Goal: Task Accomplishment & Management: Use online tool/utility

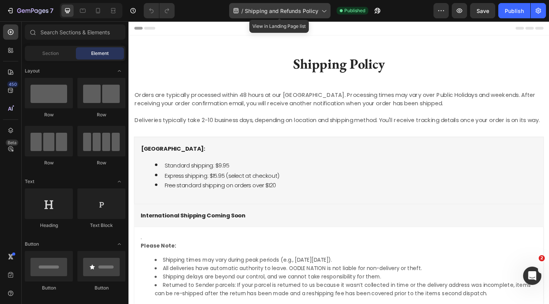
click at [327, 11] on icon at bounding box center [324, 11] width 8 height 8
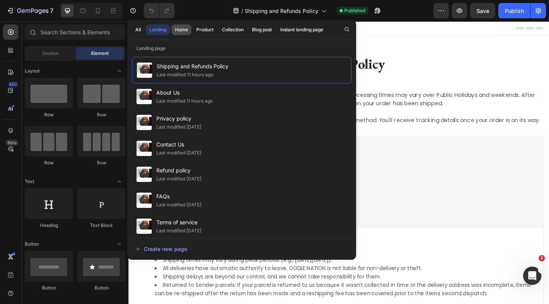
click at [179, 29] on div "Home" at bounding box center [181, 29] width 13 height 7
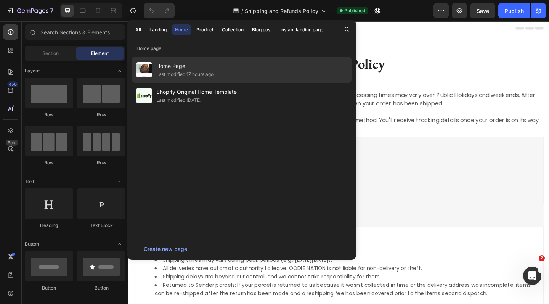
click at [187, 72] on div "Last modified 17 hours ago" at bounding box center [184, 75] width 57 height 8
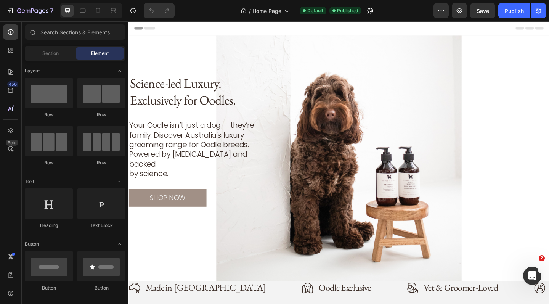
scroll to position [183, 0]
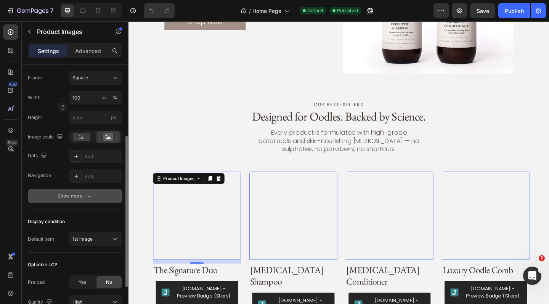
scroll to position [120, 0]
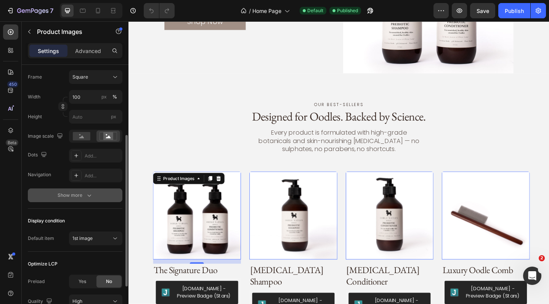
click at [88, 198] on icon "button" at bounding box center [89, 195] width 8 height 8
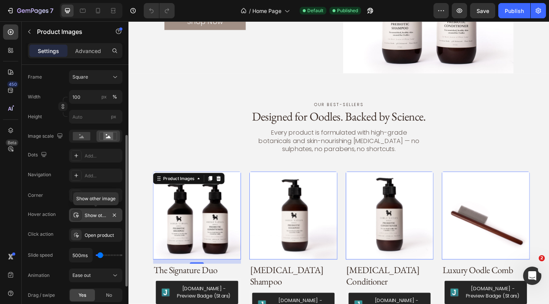
click at [98, 216] on div "Show other image" at bounding box center [96, 215] width 22 height 7
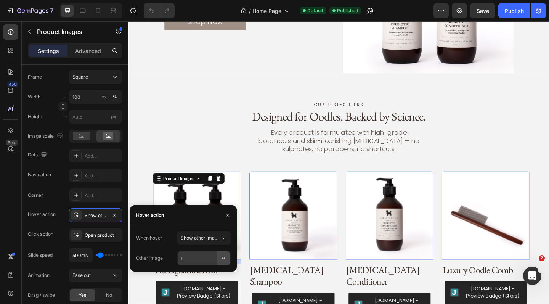
click at [224, 259] on icon "button" at bounding box center [224, 258] width 8 height 8
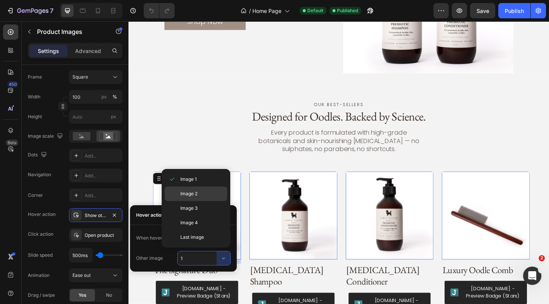
click at [204, 196] on p "Image 2" at bounding box center [201, 193] width 43 height 7
type input "2"
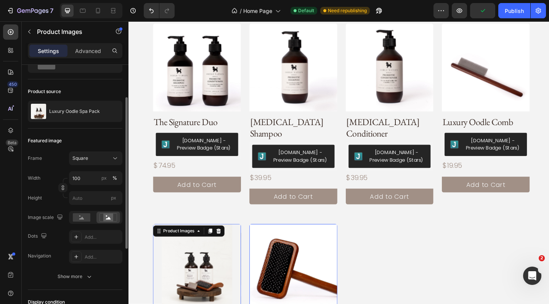
scroll to position [45, 0]
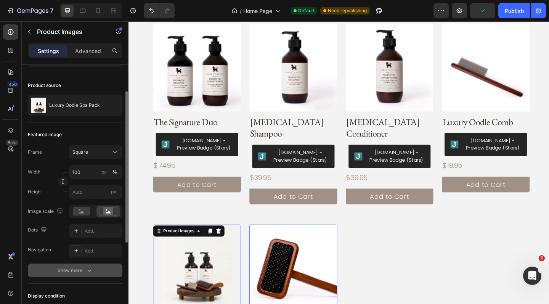
click at [92, 271] on icon "button" at bounding box center [89, 271] width 8 height 8
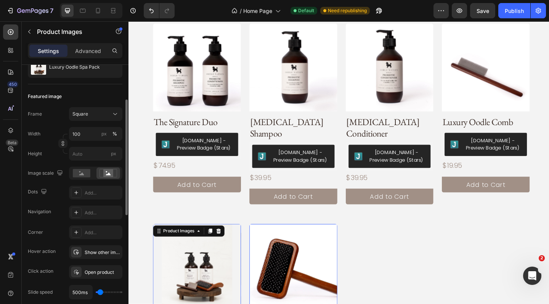
scroll to position [84, 0]
click at [97, 251] on div "Show other image" at bounding box center [96, 252] width 22 height 7
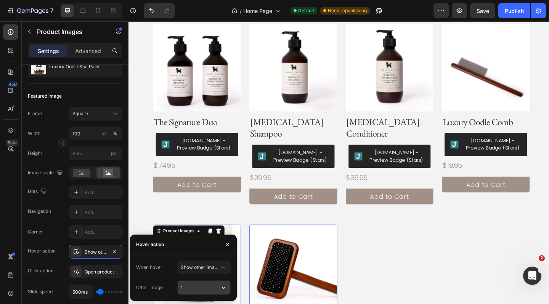
click at [199, 287] on input "1" at bounding box center [204, 288] width 53 height 14
click at [225, 291] on icon "button" at bounding box center [224, 288] width 8 height 8
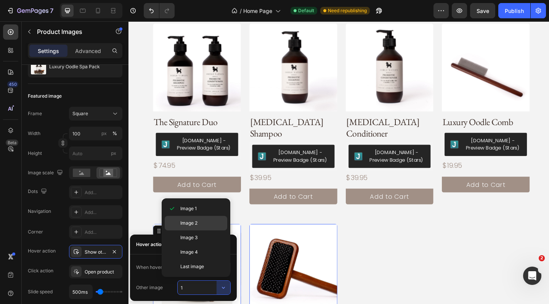
click at [197, 222] on span "Image 2" at bounding box center [188, 223] width 17 height 7
type input "2"
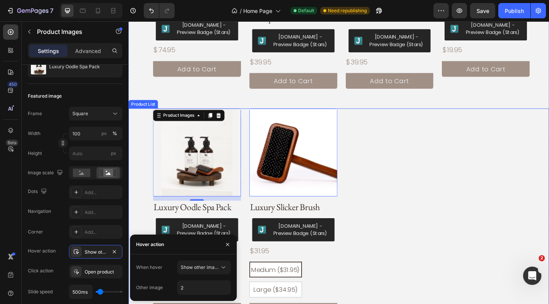
scroll to position [744, 0]
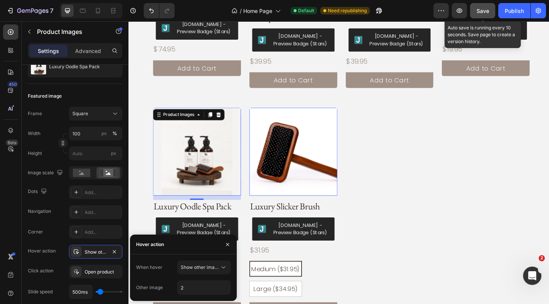
click at [487, 8] on span "Save" at bounding box center [483, 11] width 13 height 6
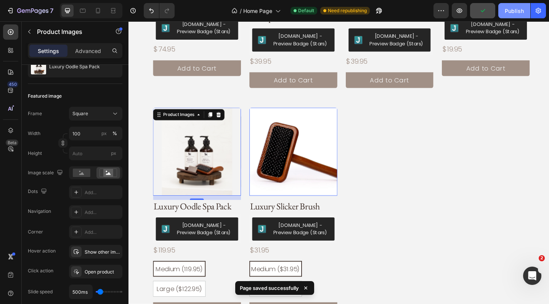
click at [520, 11] on div "Publish" at bounding box center [514, 11] width 19 height 8
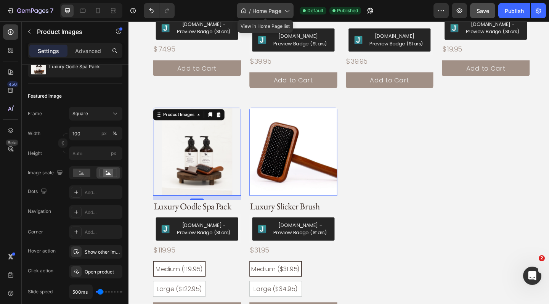
click at [289, 12] on icon at bounding box center [287, 11] width 8 height 8
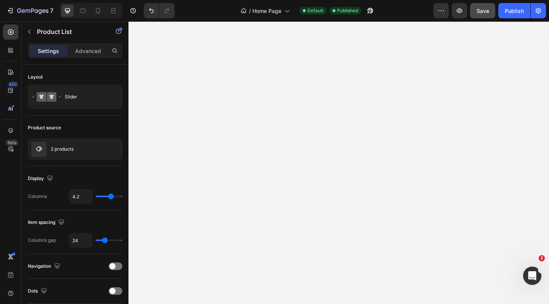
scroll to position [0, 0]
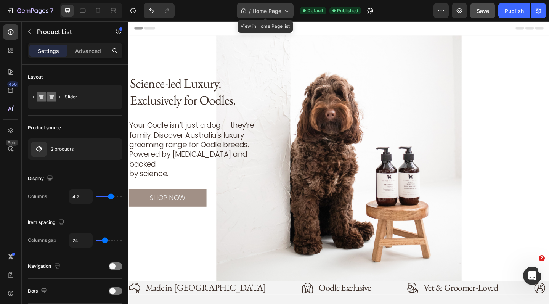
click at [286, 9] on icon at bounding box center [287, 11] width 8 height 8
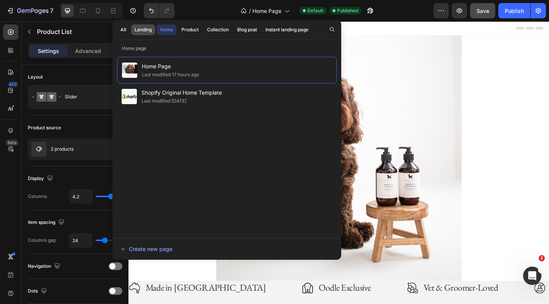
click at [147, 31] on div "Landing" at bounding box center [143, 29] width 17 height 7
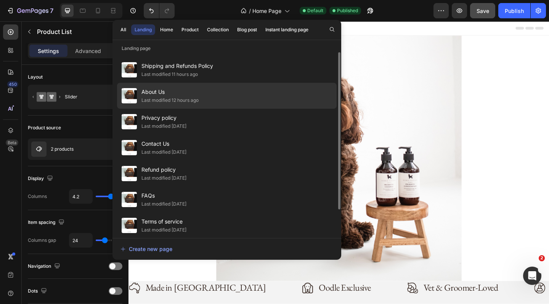
click at [207, 104] on div "About Us Last modified 12 hours ago" at bounding box center [227, 96] width 220 height 26
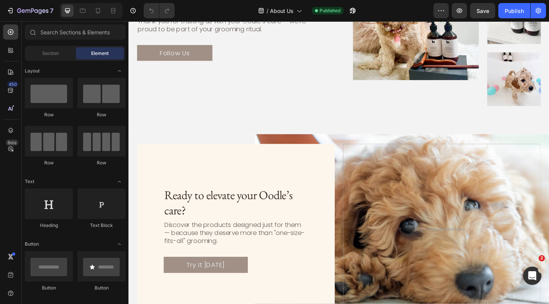
scroll to position [720, 0]
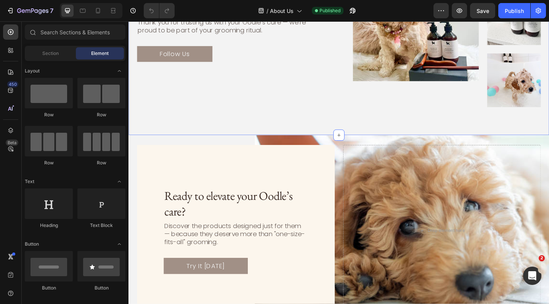
click at [268, 133] on div "Our social media Text Block Let’s Connect Heading Follow us on Instagram @oodle…" at bounding box center [357, 18] width 458 height 254
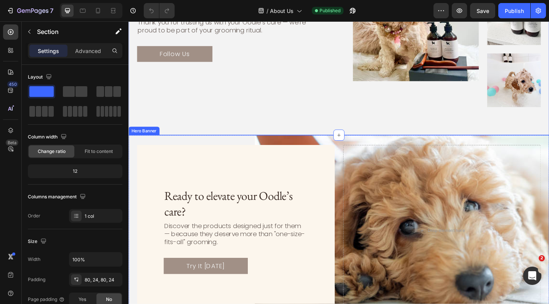
click at [337, 152] on div "Ready to elevate your Oodle’s care? Heading Discover the products designed just…" at bounding box center [357, 252] width 458 height 210
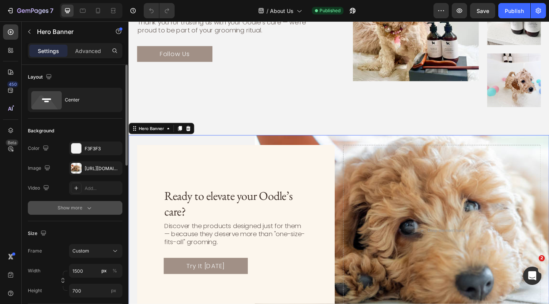
click at [87, 209] on icon "button" at bounding box center [89, 208] width 8 height 8
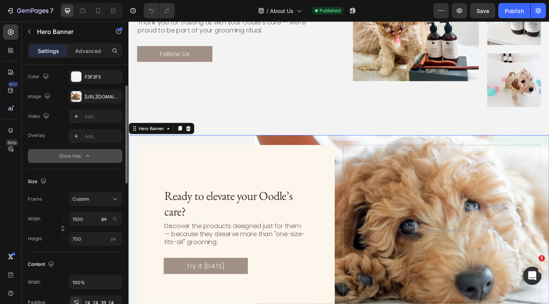
scroll to position [79, 0]
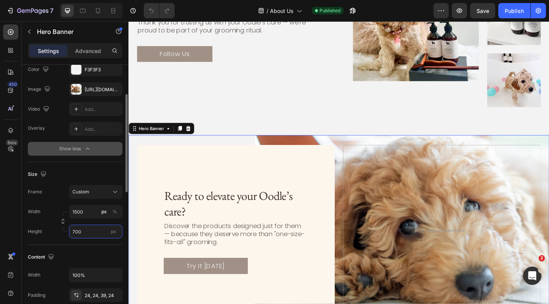
click at [87, 233] on input "700" at bounding box center [95, 232] width 53 height 14
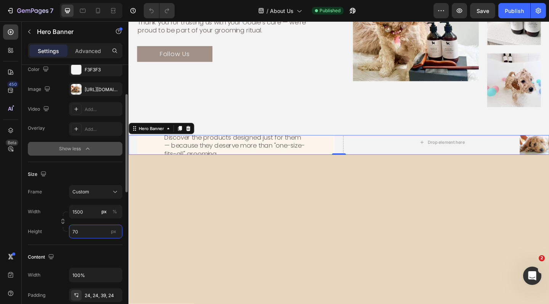
type input "7"
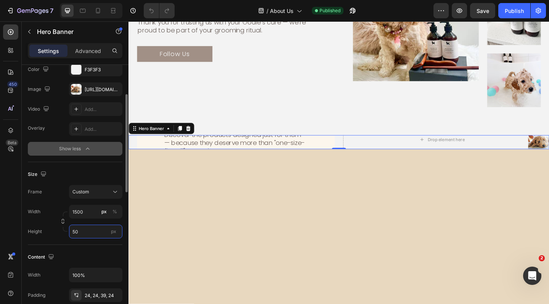
type input "500"
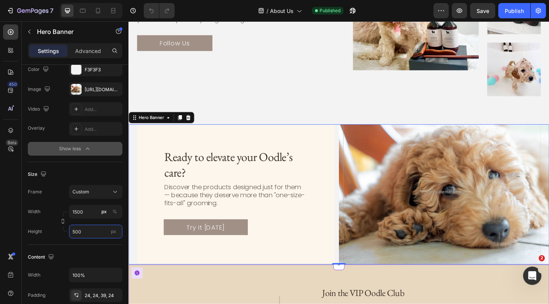
scroll to position [729, 0]
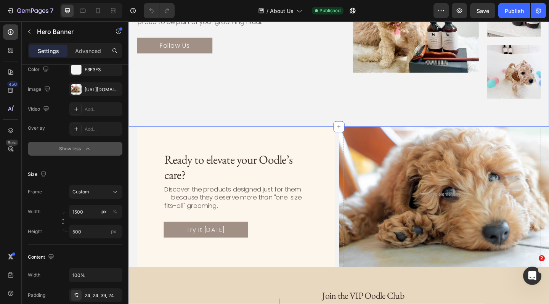
click at [218, 124] on div "Our social media Text Block Let’s Connect Heading Follow us on Instagram @oodle…" at bounding box center [357, 9] width 458 height 254
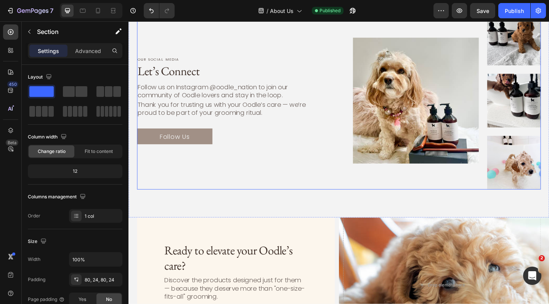
scroll to position [633, 0]
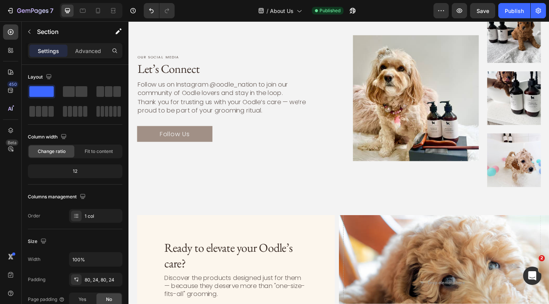
click at [218, 216] on div "Our social media Text Block Let’s Connect Heading Follow us on Instagram @oodle…" at bounding box center [357, 105] width 458 height 254
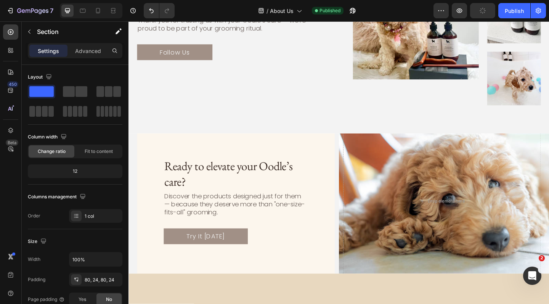
scroll to position [724, 0]
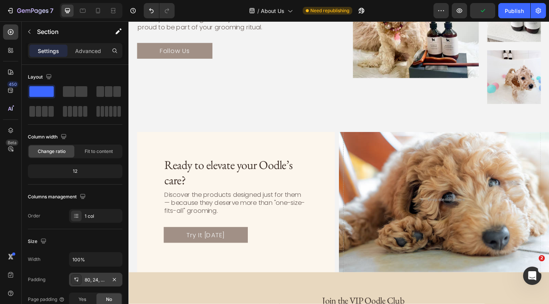
click at [100, 280] on div "80, 24, 80, 24" at bounding box center [96, 279] width 22 height 7
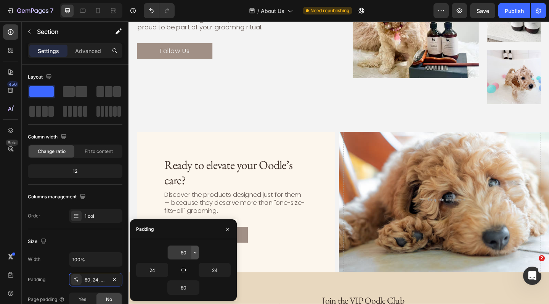
click at [194, 252] on icon "button" at bounding box center [195, 253] width 2 height 2
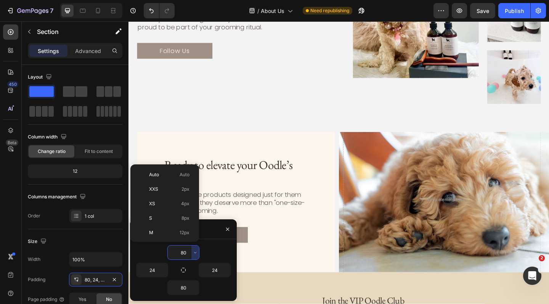
click at [184, 251] on input "80" at bounding box center [183, 253] width 31 height 14
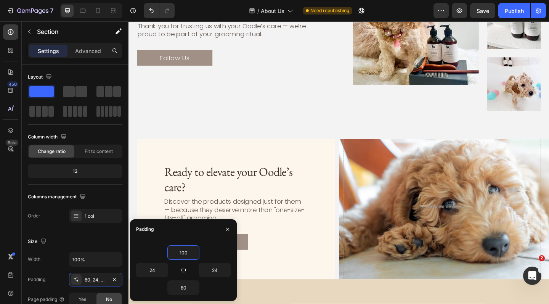
type input "100"
click at [338, 136] on div "Our social media Text Block Let’s Connect Heading Follow us on Instagram @oodle…" at bounding box center [357, 19] width 458 height 262
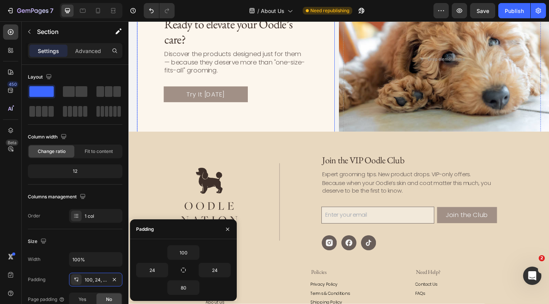
scroll to position [891, 0]
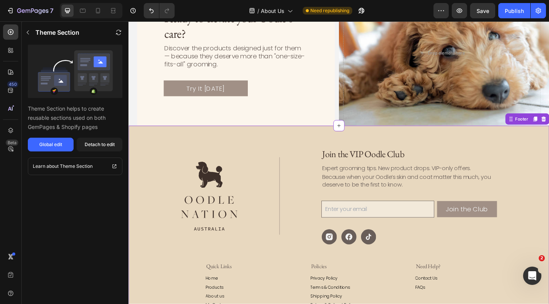
click at [281, 177] on div "Image Title Line Join the VIP Oodle Club Heading Expert grooming tips. New prod…" at bounding box center [357, 211] width 344 height 105
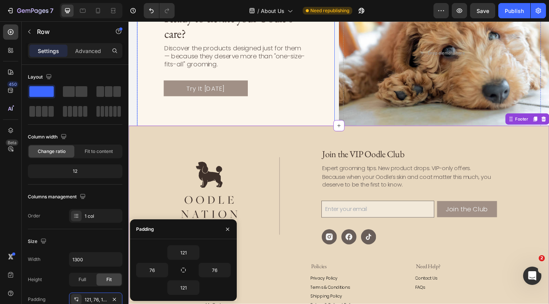
click at [305, 109] on div "Ready to elevate your Oodle’s care? Heading Discover the products designed just…" at bounding box center [245, 56] width 215 height 186
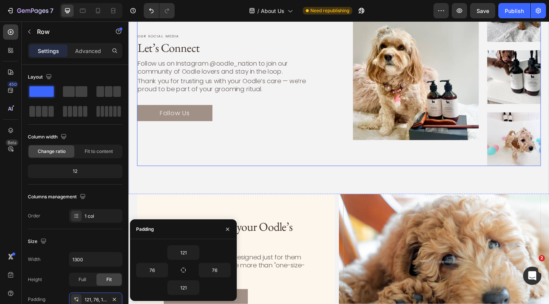
scroll to position [557, 0]
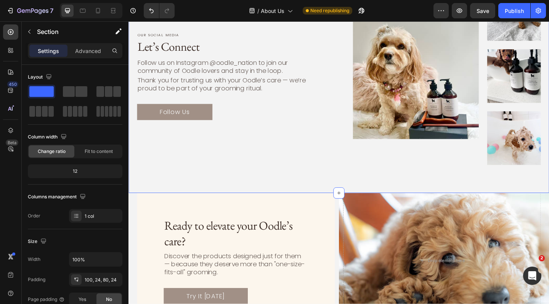
click at [308, 77] on div "Our social media Text Block Let’s Connect Heading Follow us on Instagram @oodle…" at bounding box center [357, 77] width 458 height 262
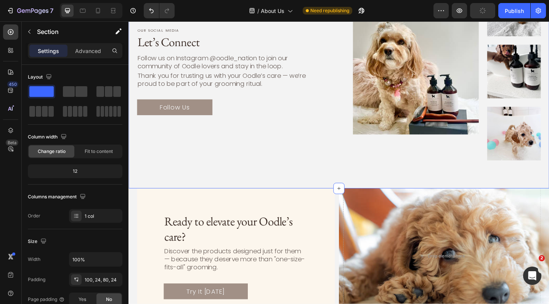
scroll to position [679, 0]
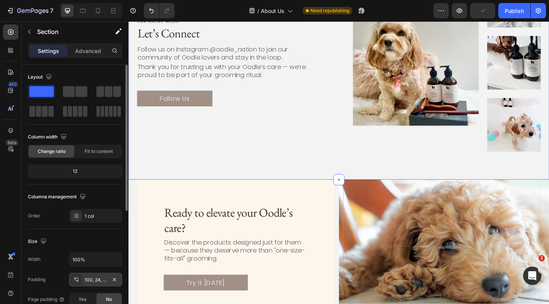
click at [101, 281] on div "100, 24, 80, 24" at bounding box center [96, 279] width 22 height 7
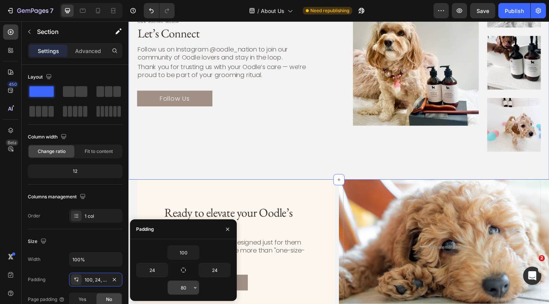
click at [186, 288] on input "80" at bounding box center [183, 288] width 31 height 14
type input "8"
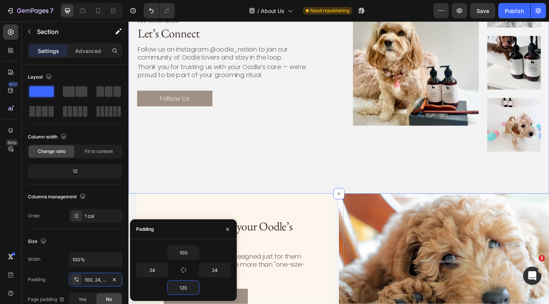
type input "120"
click at [290, 194] on div "Our social media Text Block Let’s Connect Heading Follow us on Instagram @oodle…" at bounding box center [357, 70] width 458 height 277
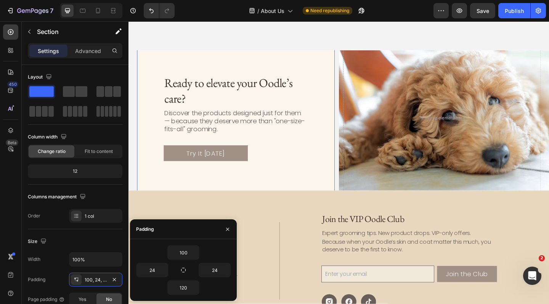
click at [288, 197] on div "Ready to elevate your Oodle’s care? Heading Discover the products designed just…" at bounding box center [245, 126] width 215 height 186
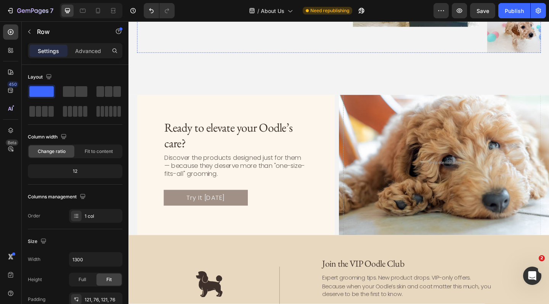
scroll to position [787, 0]
click at [515, 11] on div "Publish" at bounding box center [514, 11] width 19 height 8
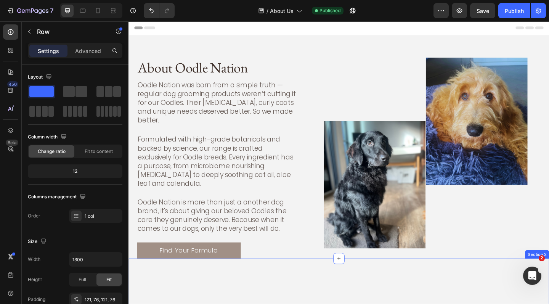
scroll to position [0, 0]
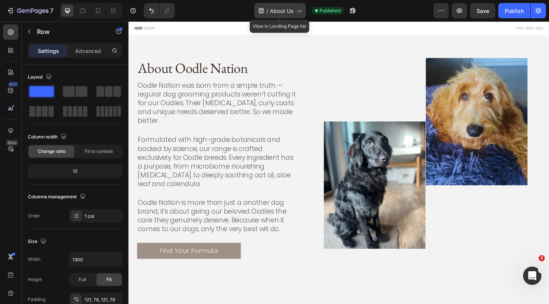
click at [300, 9] on icon at bounding box center [299, 11] width 8 height 8
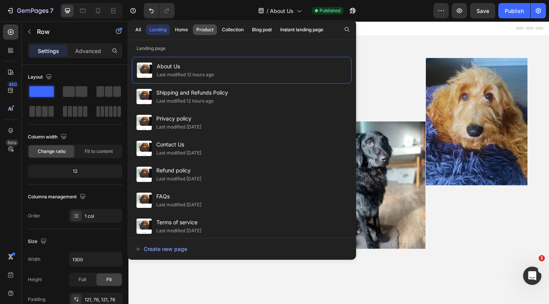
click at [202, 27] on div "Product" at bounding box center [204, 29] width 17 height 7
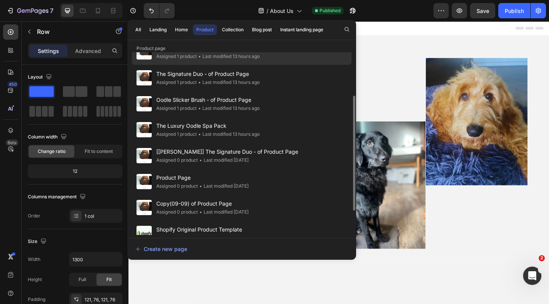
scroll to position [107, 0]
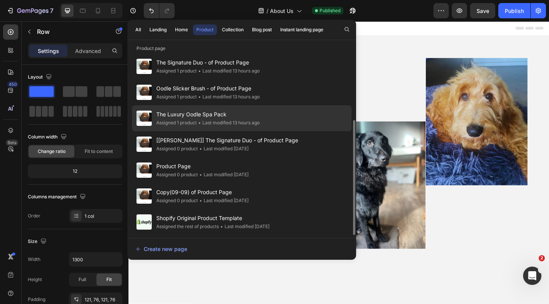
click at [172, 117] on span "The Luxury Oodle Spa Pack" at bounding box center [207, 114] width 103 height 9
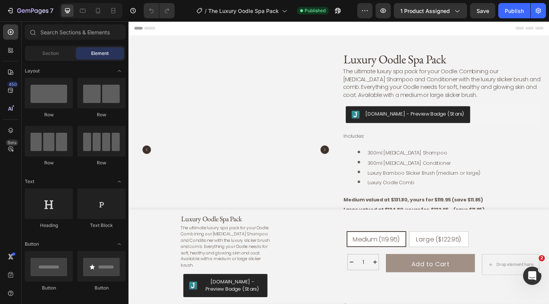
radio input "false"
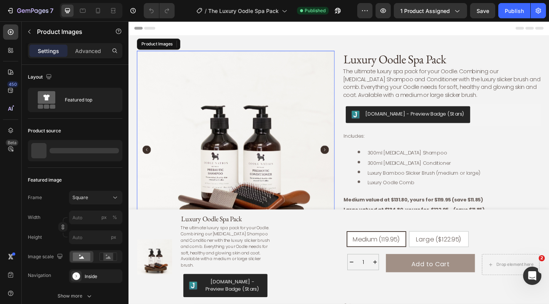
click at [345, 157] on icon "Carousel Next Arrow" at bounding box center [341, 160] width 9 height 9
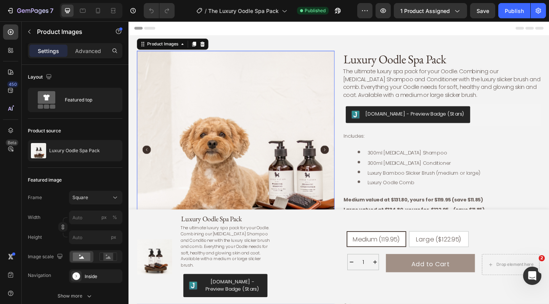
click at [345, 157] on icon "Carousel Next Arrow" at bounding box center [341, 160] width 9 height 9
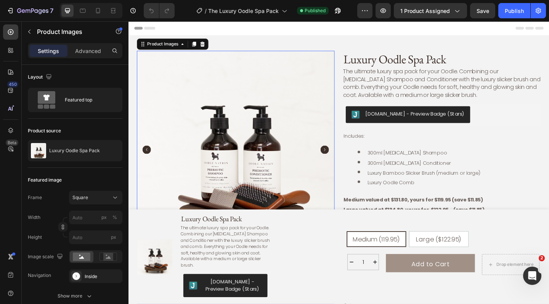
click at [345, 157] on icon "Carousel Next Arrow" at bounding box center [341, 160] width 9 height 9
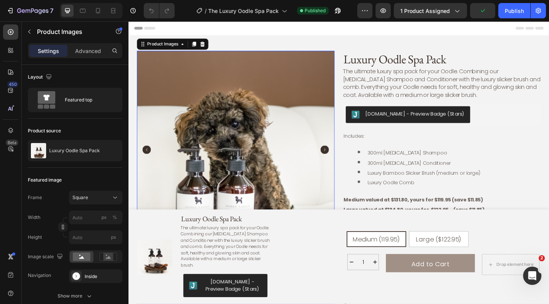
click at [345, 157] on icon "Carousel Next Arrow" at bounding box center [341, 160] width 9 height 9
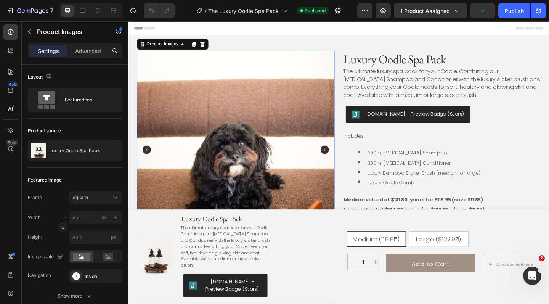
click at [345, 157] on icon "Carousel Next Arrow" at bounding box center [341, 160] width 9 height 9
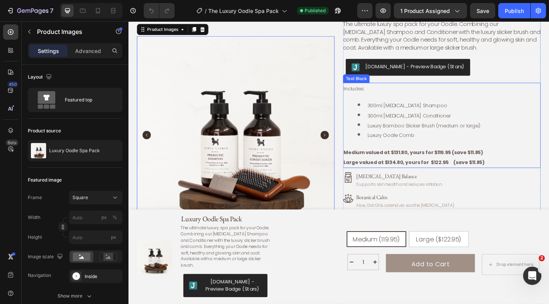
scroll to position [53, 0]
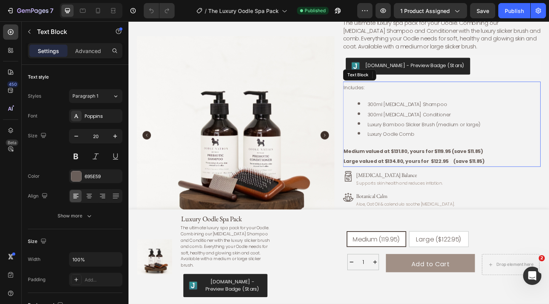
click at [427, 119] on span "300ml Prebiotic Conditioner" at bounding box center [434, 123] width 90 height 8
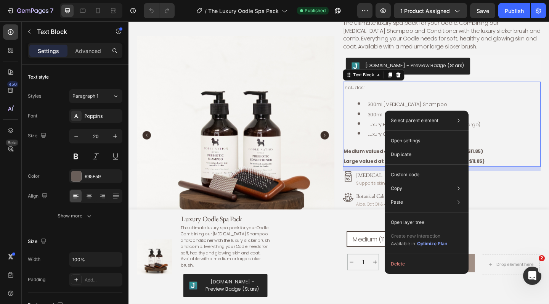
click at [408, 106] on li "300ml Prebiotic Shampoo" at bounding box center [477, 111] width 198 height 11
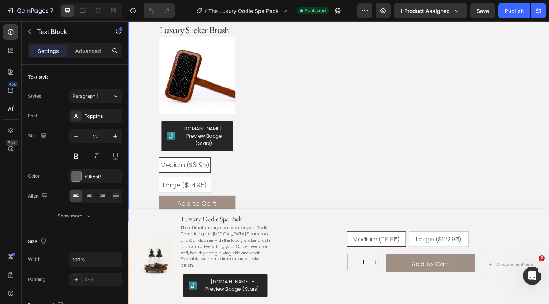
scroll to position [1061, 0]
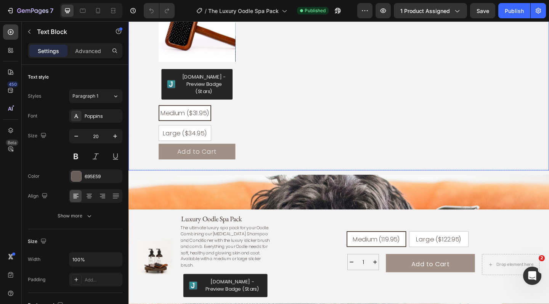
click at [339, 163] on div "Luxury Slicker Brush Product Title Product Images Judge.me - Preview Badge (Sta…" at bounding box center [357, 73] width 458 height 222
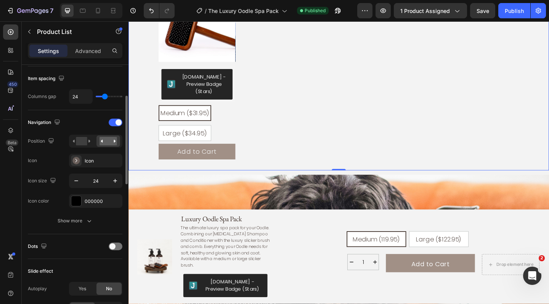
scroll to position [153, 0]
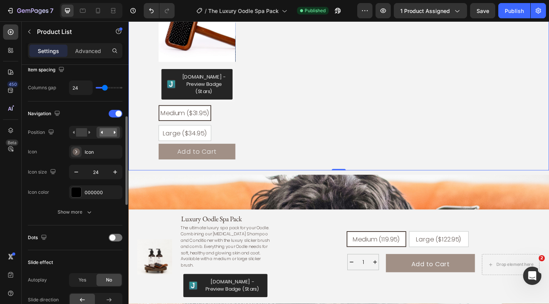
click at [283, 164] on div "Luxury Slicker Brush Product Title Product Images Judge.me - Preview Badge (Sta…" at bounding box center [357, 73] width 458 height 222
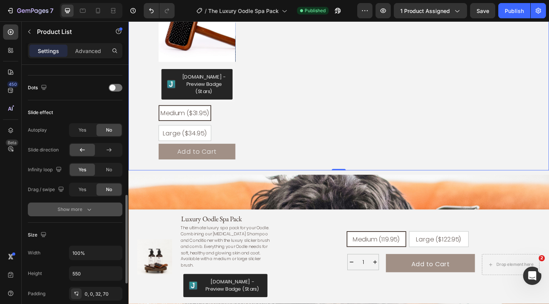
scroll to position [356, 0]
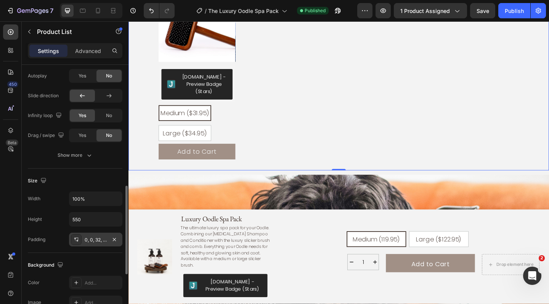
click at [99, 241] on div "0, 0, 32, 70" at bounding box center [96, 239] width 22 height 7
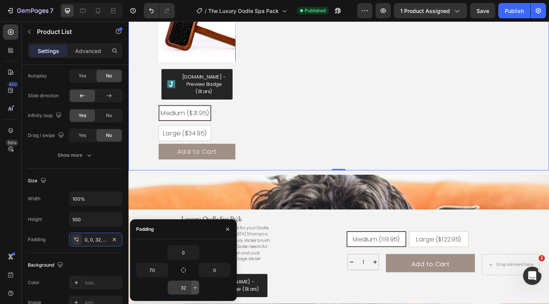
click at [194, 290] on icon "button" at bounding box center [195, 287] width 6 height 6
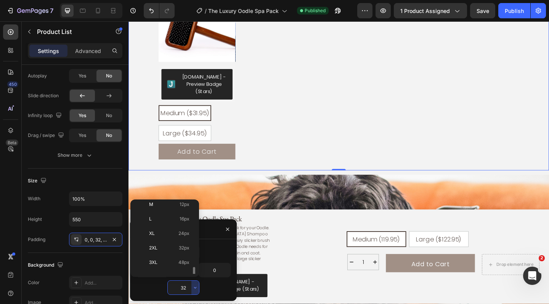
scroll to position [88, 0]
click at [169, 263] on p "5XL 112px" at bounding box center [169, 266] width 40 height 7
type input "112"
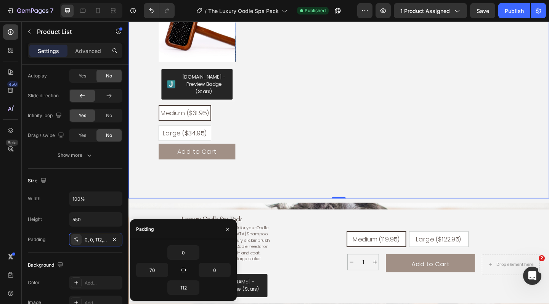
click at [299, 182] on div "Luxury Slicker Brush Product Title Product Images Judge.me - Preview Badge (Sta…" at bounding box center [357, 88] width 458 height 252
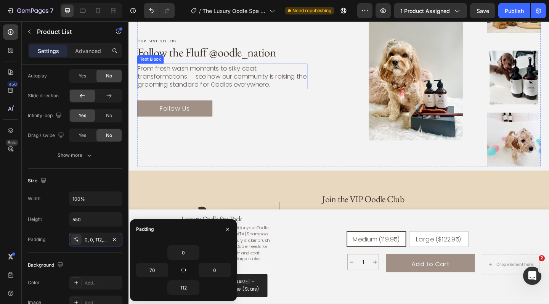
scroll to position [2701, 0]
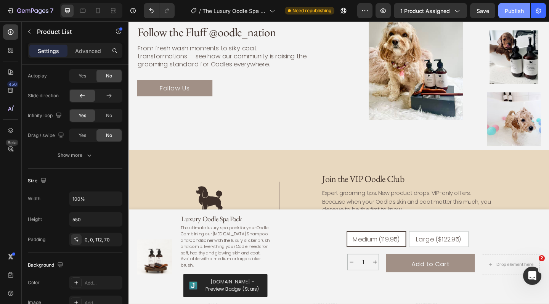
click at [514, 11] on div "Publish" at bounding box center [514, 11] width 19 height 8
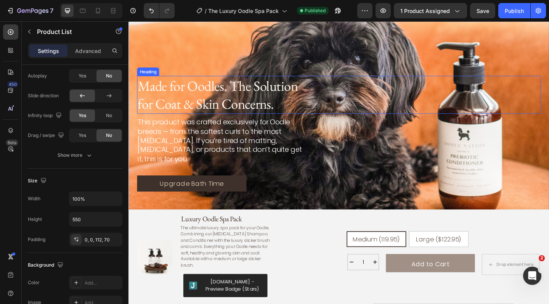
scroll to position [1259, 0]
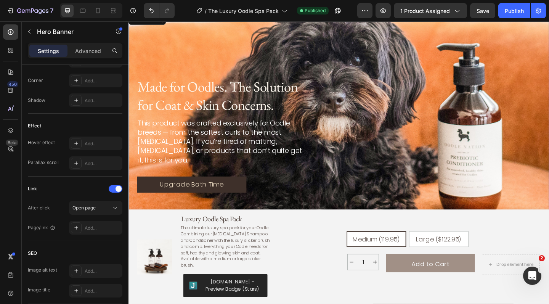
click at [210, 36] on div "Background Image" at bounding box center [357, 144] width 458 height 267
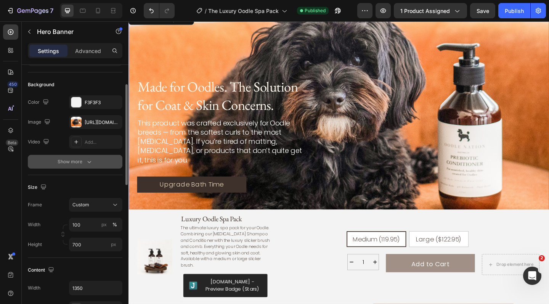
scroll to position [47, 0]
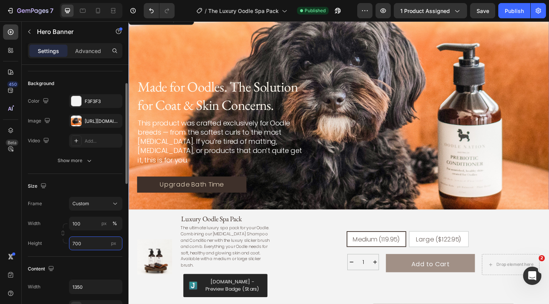
click at [76, 243] on input "700" at bounding box center [95, 243] width 53 height 14
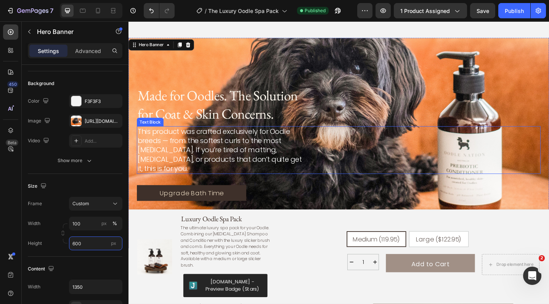
scroll to position [1241, 0]
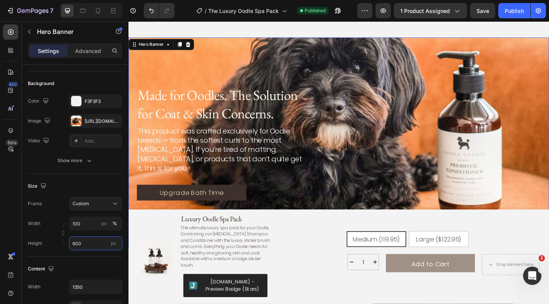
type input "600"
click at [223, 40] on div "Background Image" at bounding box center [357, 153] width 458 height 229
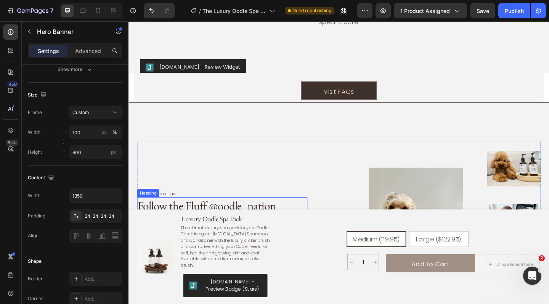
scroll to position [2474, 0]
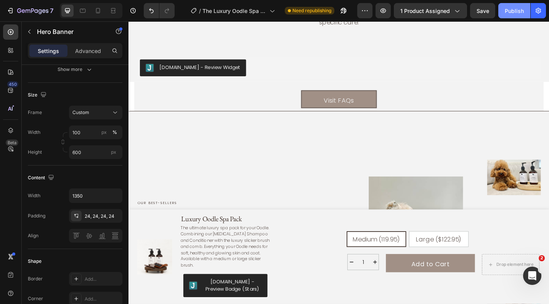
click at [506, 11] on div "Publish" at bounding box center [514, 11] width 19 height 8
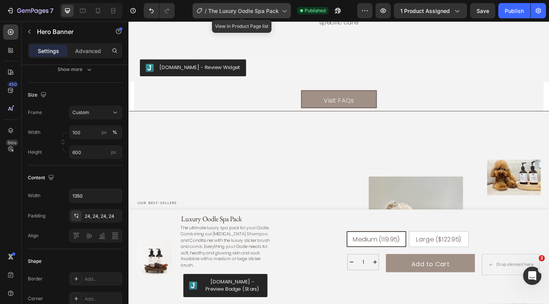
click at [283, 12] on icon at bounding box center [284, 11] width 8 height 8
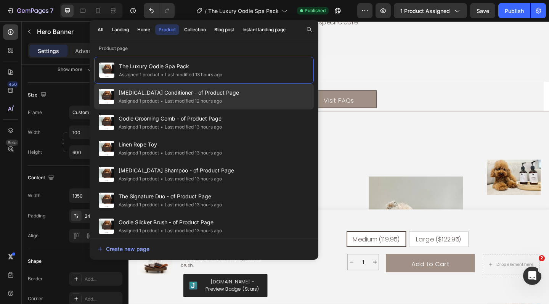
click at [218, 92] on span "[MEDICAL_DATA] Conditioner - of Product Page" at bounding box center [179, 92] width 120 height 9
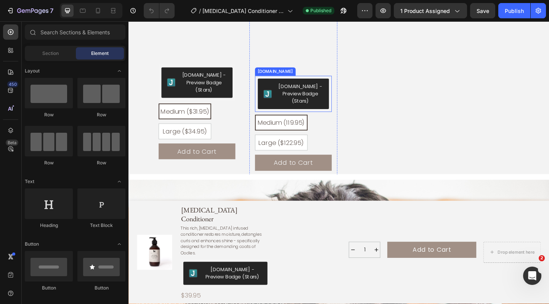
scroll to position [954, 0]
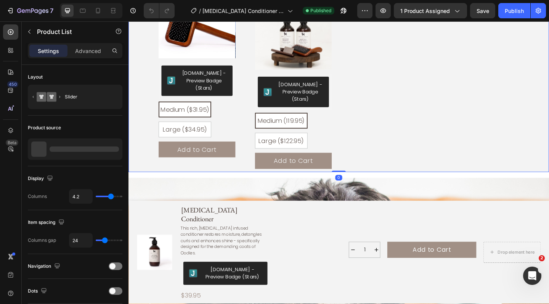
click at [138, 170] on div "Luxury Slicker Brush Product Title Product Images [DOMAIN_NAME] - Preview Badge…" at bounding box center [357, 69] width 458 height 232
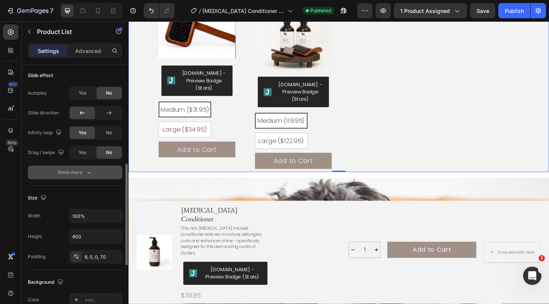
scroll to position [244, 0]
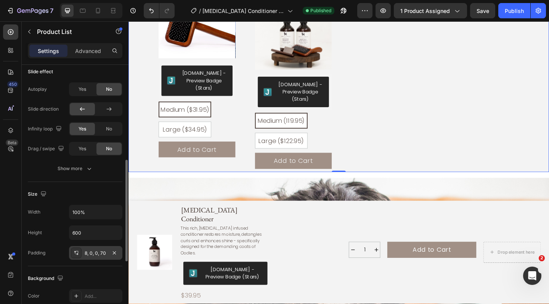
click at [93, 254] on div "8, 0, 0, 70" at bounding box center [96, 253] width 22 height 7
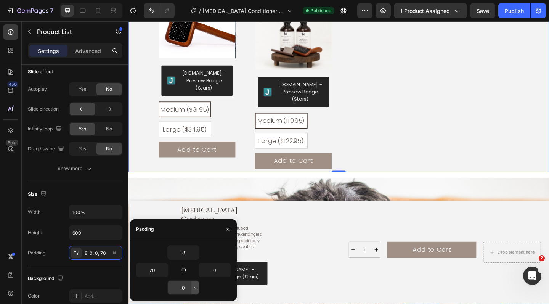
click at [192, 286] on icon "button" at bounding box center [195, 287] width 6 height 6
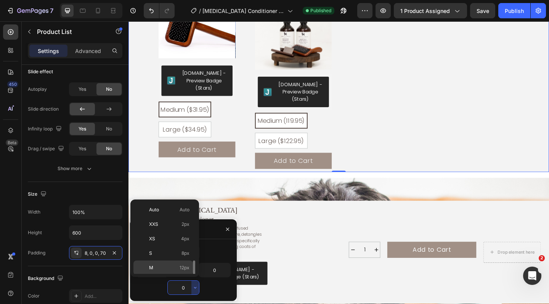
scroll to position [88, 0]
click at [172, 265] on p "5XL 112px" at bounding box center [169, 266] width 40 height 7
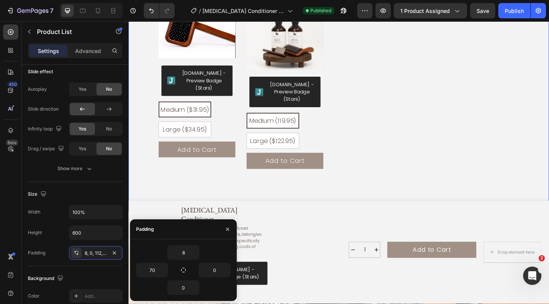
type input "112"
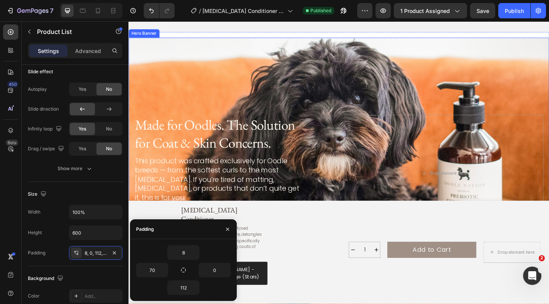
scroll to position [1198, 0]
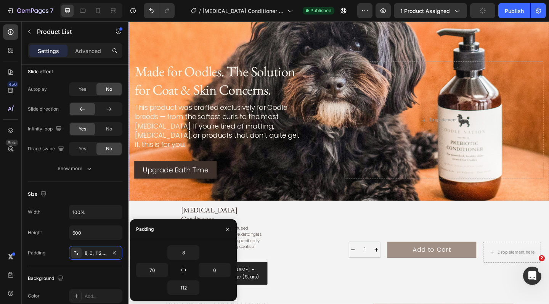
click at [204, 45] on div "Background Image" at bounding box center [357, 128] width 458 height 295
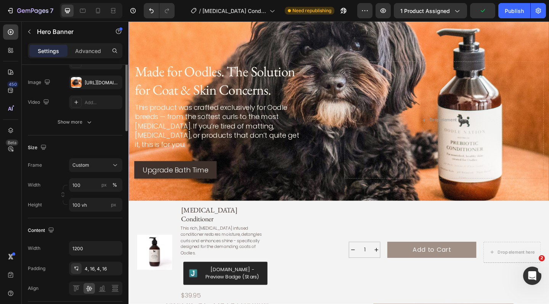
scroll to position [87, 0]
click at [90, 204] on input "100 vh" at bounding box center [95, 204] width 53 height 14
drag, startPoint x: 90, startPoint y: 204, endPoint x: 67, endPoint y: 202, distance: 22.9
click at [67, 202] on div "Width 100 px % Height 100 vh px" at bounding box center [75, 194] width 95 height 34
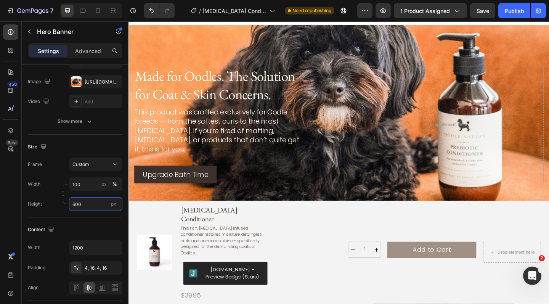
scroll to position [1163, 0]
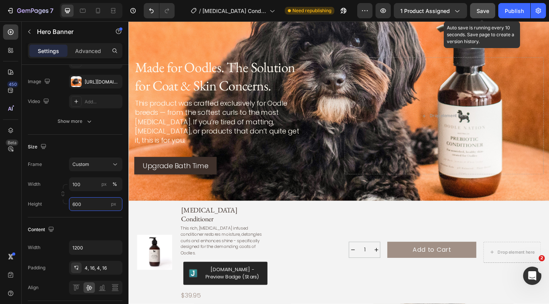
type input "600"
click at [482, 8] on span "Save" at bounding box center [483, 11] width 13 height 6
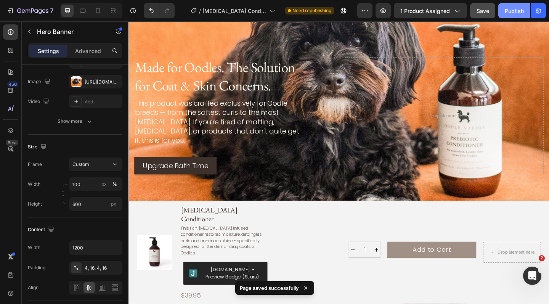
click at [511, 13] on div "Publish" at bounding box center [514, 11] width 19 height 8
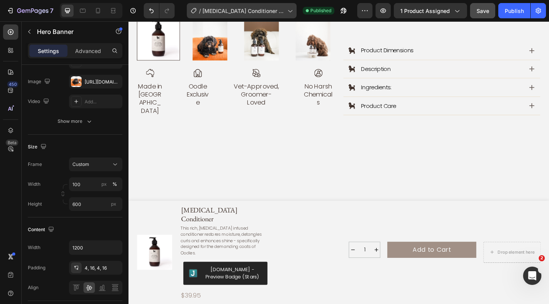
scroll to position [0, 0]
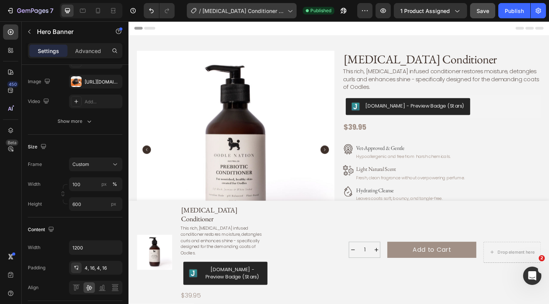
click at [291, 11] on icon at bounding box center [290, 11] width 4 height 2
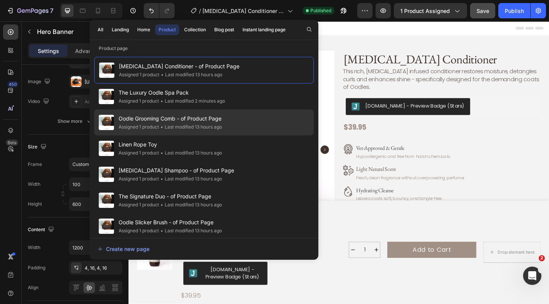
click at [217, 120] on span "Oodle Grooming Comb - of Product Page" at bounding box center [170, 118] width 103 height 9
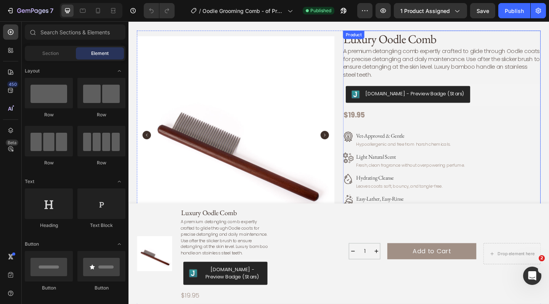
scroll to position [16, 0]
